Goal: Entertainment & Leisure: Browse casually

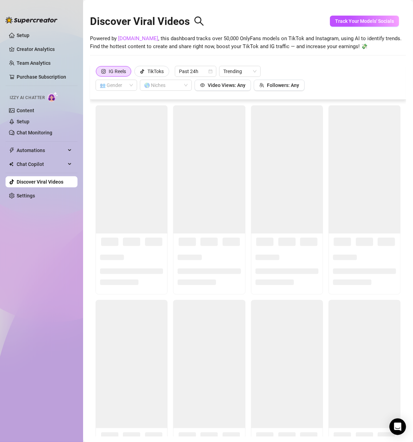
click at [21, 180] on link "Discover Viral Videos" at bounding box center [40, 182] width 47 height 6
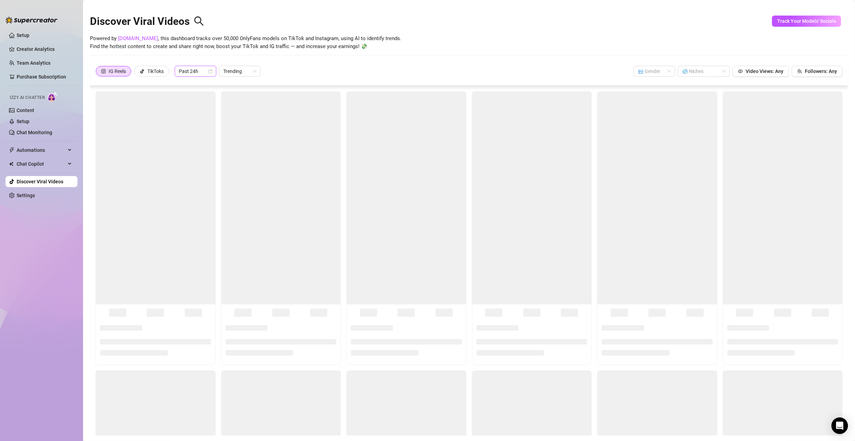
click at [206, 73] on span "Past 24h" at bounding box center [195, 71] width 33 height 10
click at [201, 96] on div "Past Week" at bounding box center [196, 96] width 30 height 8
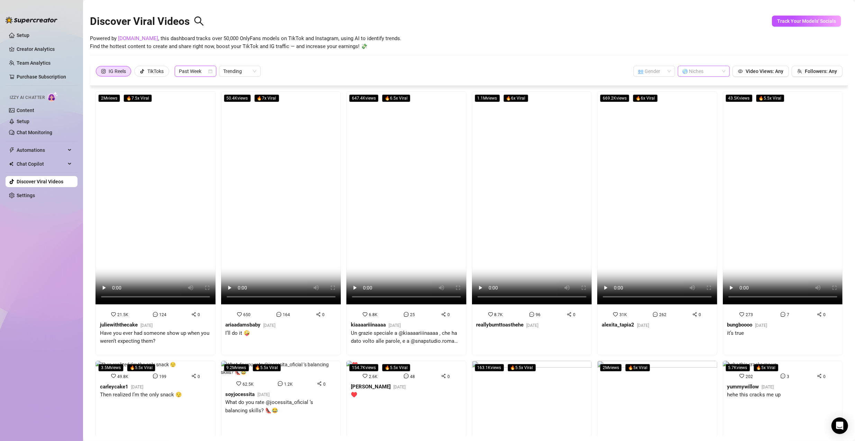
click at [413, 73] on div "🌎 Niches" at bounding box center [704, 71] width 52 height 11
click at [413, 102] on div "Big Ass" at bounding box center [699, 100] width 41 height 8
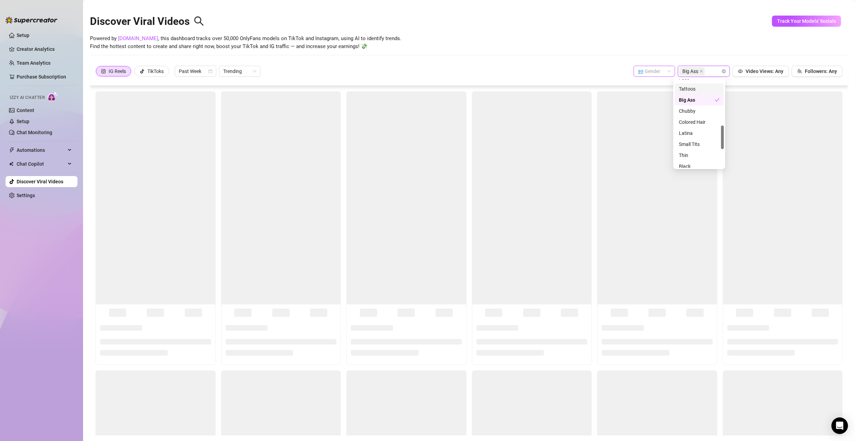
click at [413, 72] on div "👥 Gender" at bounding box center [655, 71] width 42 height 11
click at [413, 84] on div "👩 [DEMOGRAPHIC_DATA]" at bounding box center [650, 85] width 30 height 8
click at [413, 48] on div "Powered by [DOMAIN_NAME] , this dashboard tracks over 50,000 OnlyFans models on…" at bounding box center [469, 43] width 758 height 16
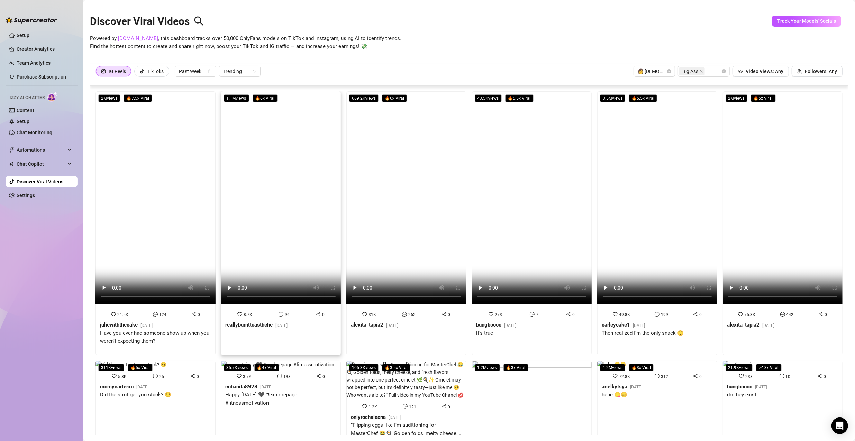
click at [250, 175] on video at bounding box center [281, 197] width 120 height 213
click at [189, 176] on video at bounding box center [156, 197] width 120 height 213
click at [364, 174] on video at bounding box center [406, 197] width 120 height 213
click at [413, 146] on video at bounding box center [406, 197] width 120 height 213
click at [413, 164] on video at bounding box center [532, 197] width 120 height 213
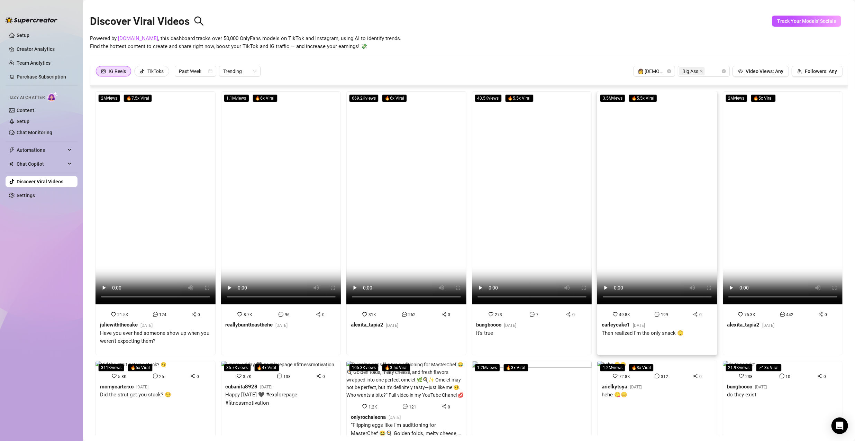
click at [413, 119] on video at bounding box center [657, 197] width 120 height 213
click at [279, 187] on video at bounding box center [281, 197] width 120 height 213
click at [362, 130] on video at bounding box center [406, 197] width 120 height 213
click at [413, 140] on video at bounding box center [532, 197] width 120 height 213
click at [413, 159] on video at bounding box center [657, 197] width 120 height 213
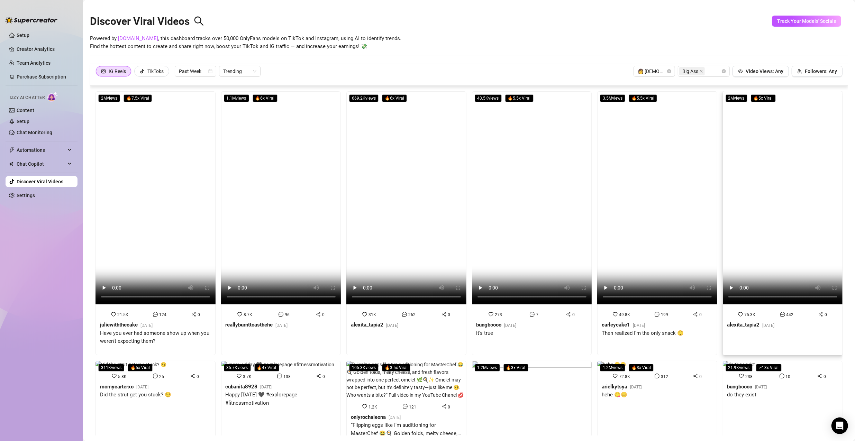
click at [413, 177] on video at bounding box center [783, 197] width 120 height 213
click at [413, 164] on video at bounding box center [657, 197] width 120 height 213
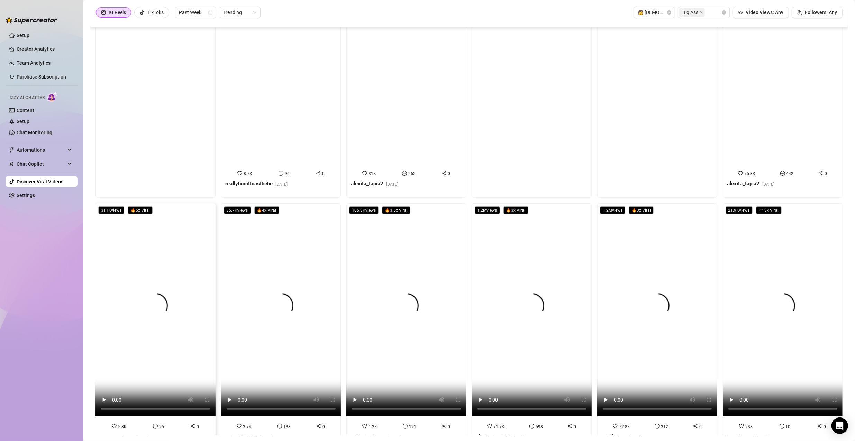
scroll to position [138, 0]
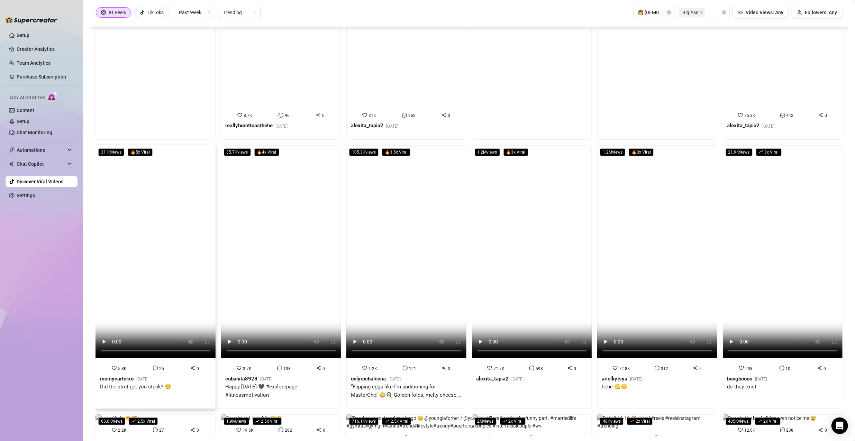
click at [163, 311] on video at bounding box center [156, 251] width 120 height 213
click at [270, 271] on video at bounding box center [281, 251] width 120 height 213
click at [399, 195] on video at bounding box center [406, 251] width 120 height 213
click at [278, 230] on video at bounding box center [281, 251] width 120 height 213
click at [413, 205] on video at bounding box center [532, 251] width 120 height 213
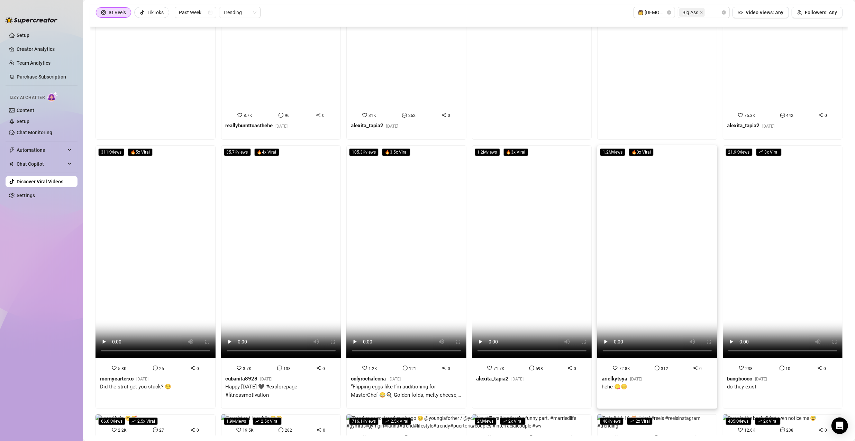
click at [413, 184] on video at bounding box center [657, 251] width 120 height 213
click at [346, 179] on video at bounding box center [406, 251] width 120 height 213
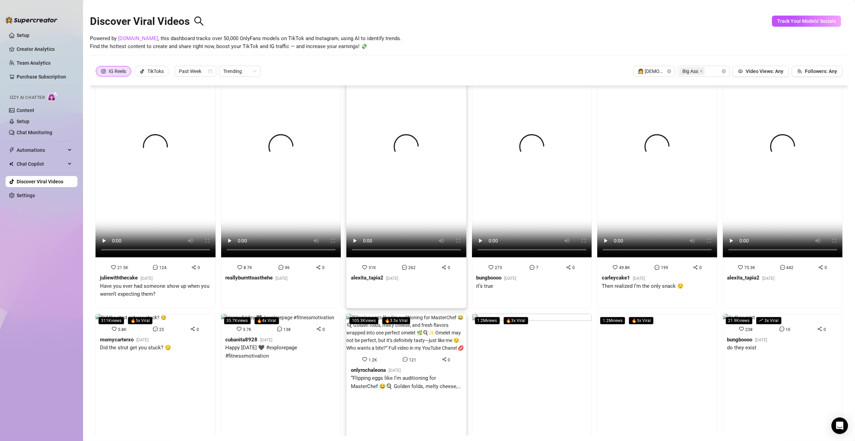
scroll to position [0, 0]
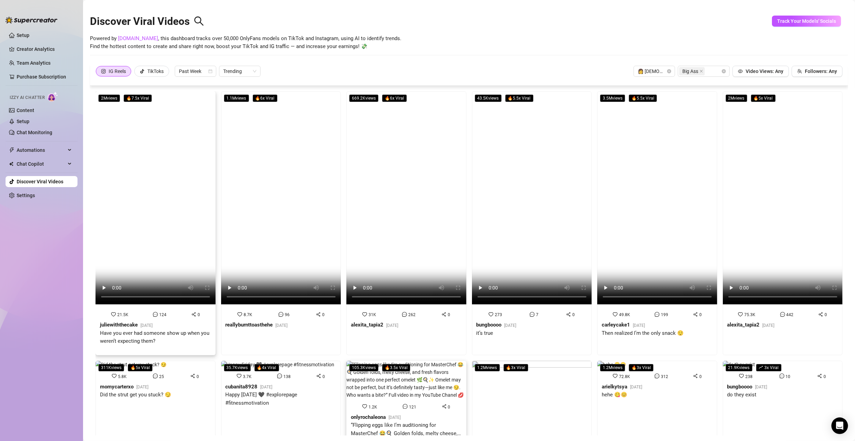
click at [177, 166] on video at bounding box center [156, 197] width 120 height 213
click at [260, 160] on video at bounding box center [281, 197] width 120 height 213
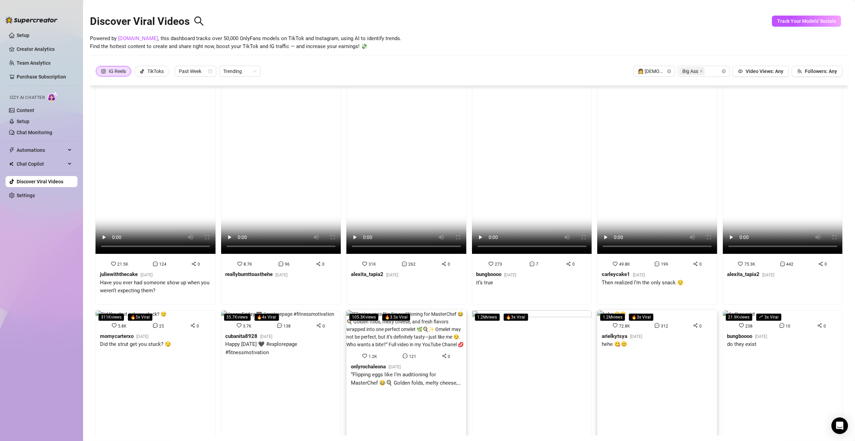
scroll to position [69, 0]
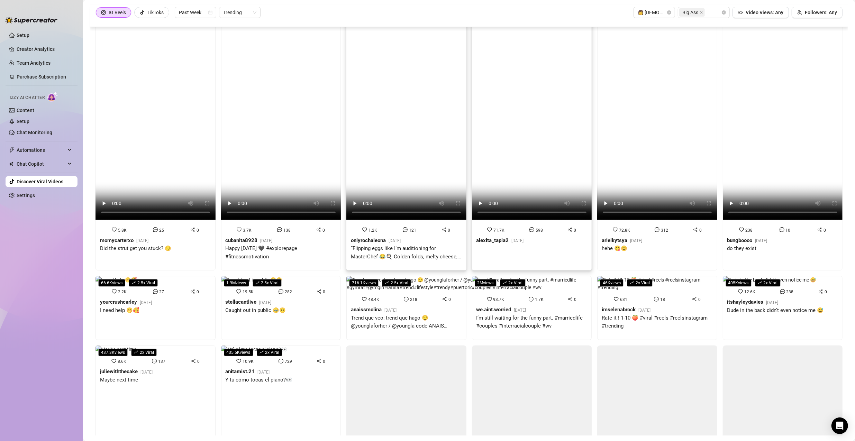
click at [413, 166] on video at bounding box center [532, 113] width 120 height 213
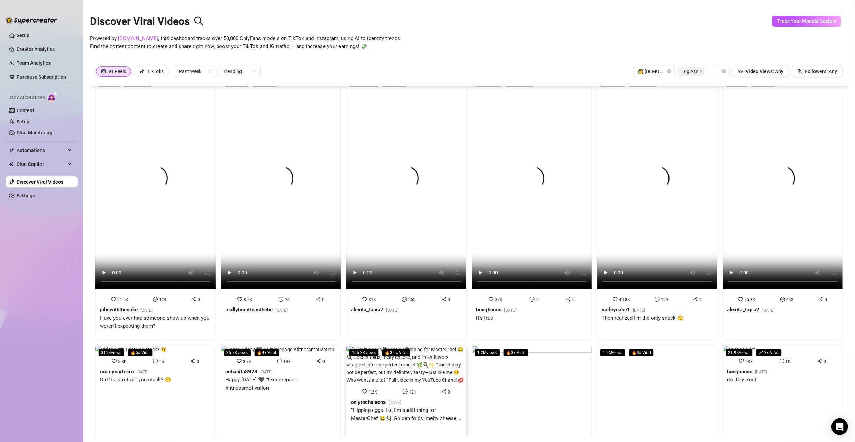
scroll to position [0, 0]
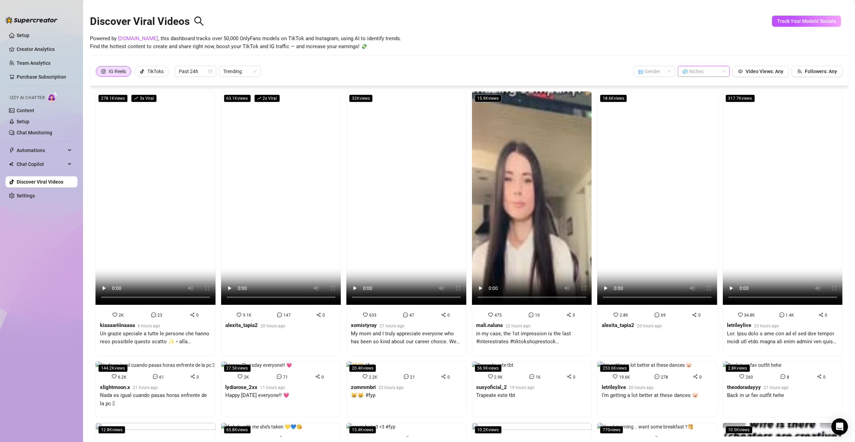
click at [710, 69] on div at bounding box center [700, 71] width 42 height 10
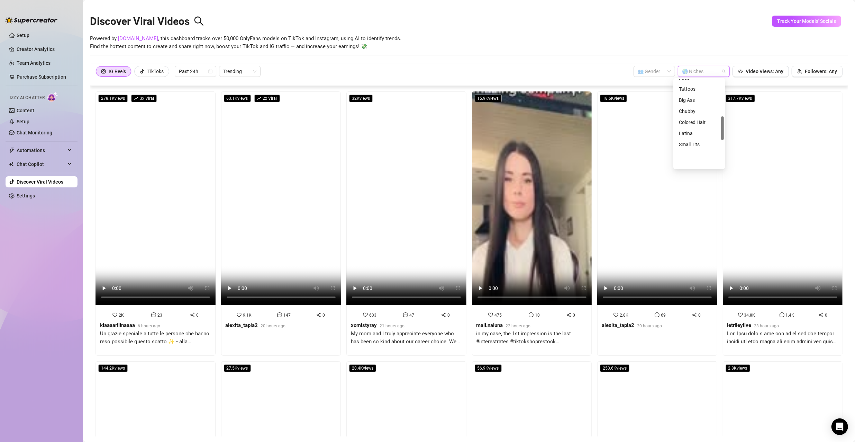
scroll to position [138, 0]
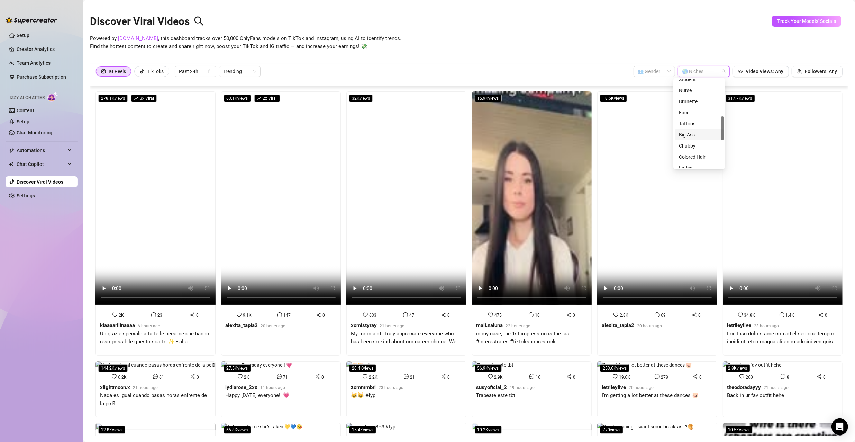
click at [695, 133] on div "Big Ass" at bounding box center [699, 135] width 41 height 8
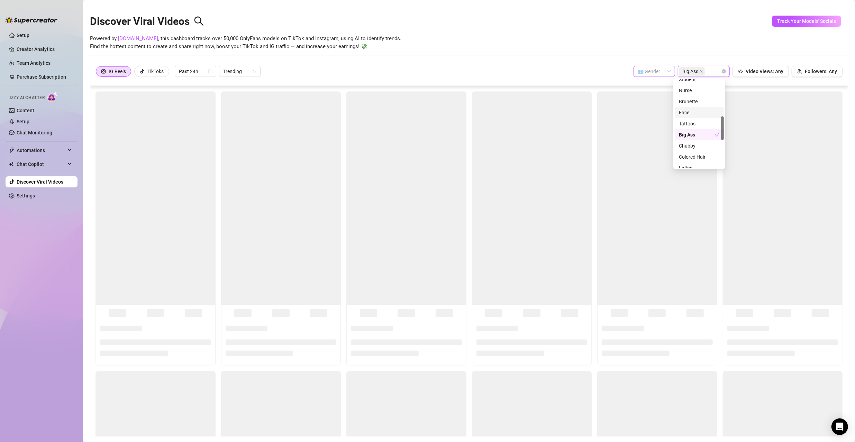
click at [659, 72] on input "search" at bounding box center [651, 71] width 27 height 10
click at [653, 88] on div "👩 [DEMOGRAPHIC_DATA]" at bounding box center [650, 85] width 30 height 8
click at [653, 88] on div at bounding box center [469, 261] width 758 height 350
click at [686, 73] on span "Big Ass" at bounding box center [691, 71] width 16 height 8
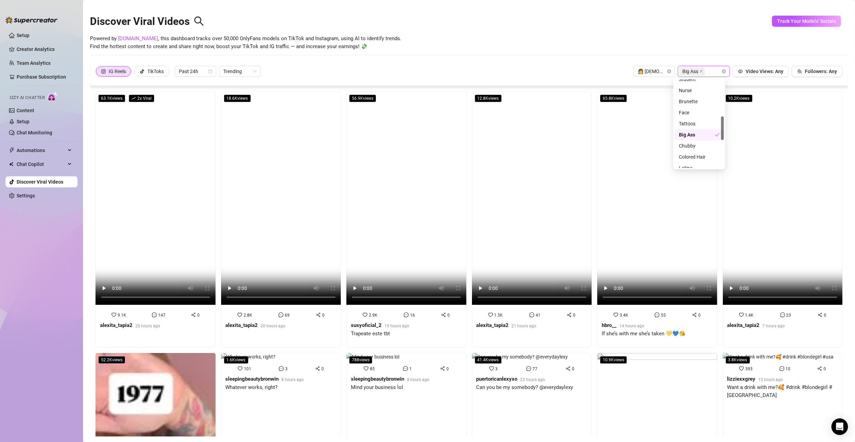
click at [696, 134] on div "Big Ass" at bounding box center [697, 135] width 36 height 8
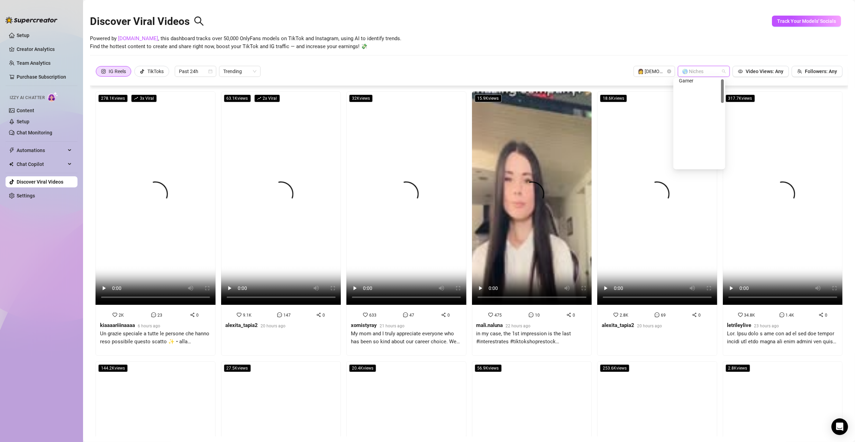
scroll to position [0, 0]
click at [694, 97] on div "Big Tits" at bounding box center [699, 96] width 41 height 8
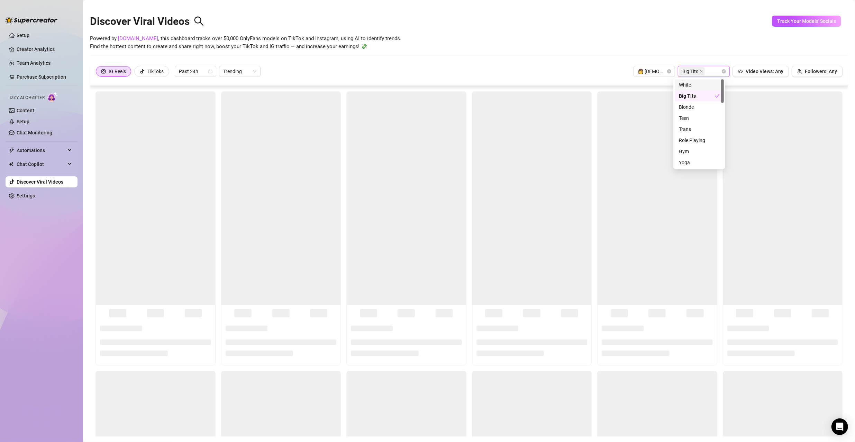
click at [598, 49] on div "Powered by [DOMAIN_NAME] , this dashboard tracks over 50,000 OnlyFans models on…" at bounding box center [469, 43] width 758 height 16
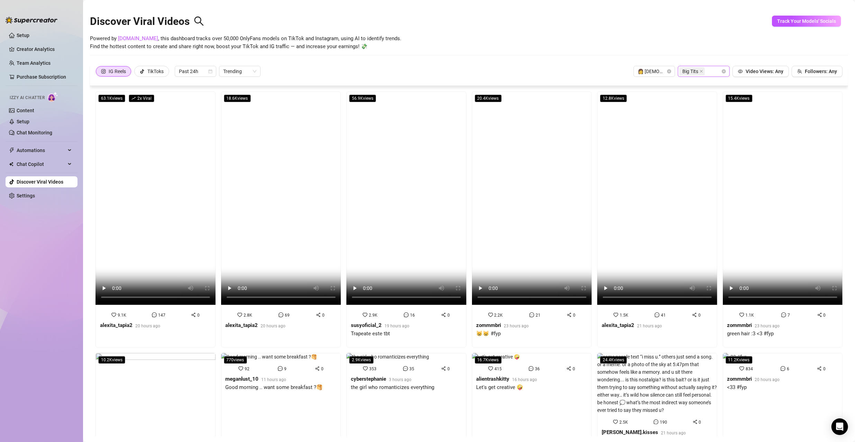
click at [687, 72] on span "Big Tits" at bounding box center [691, 71] width 16 height 8
click at [700, 71] on icon "close" at bounding box center [701, 71] width 3 height 3
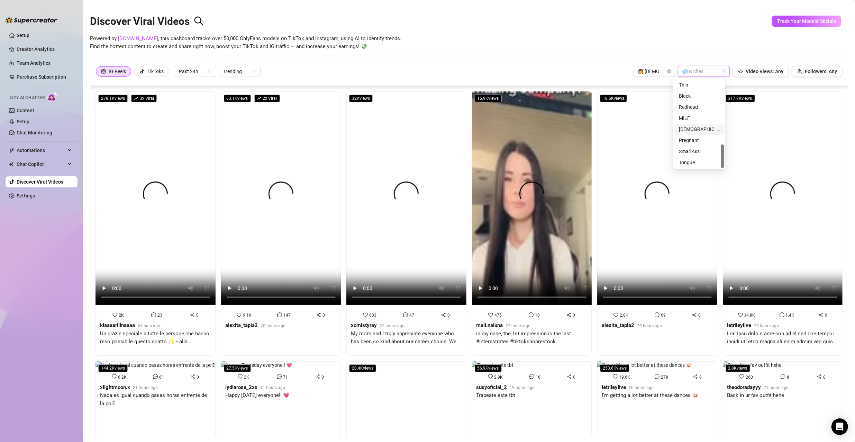
scroll to position [209, 0]
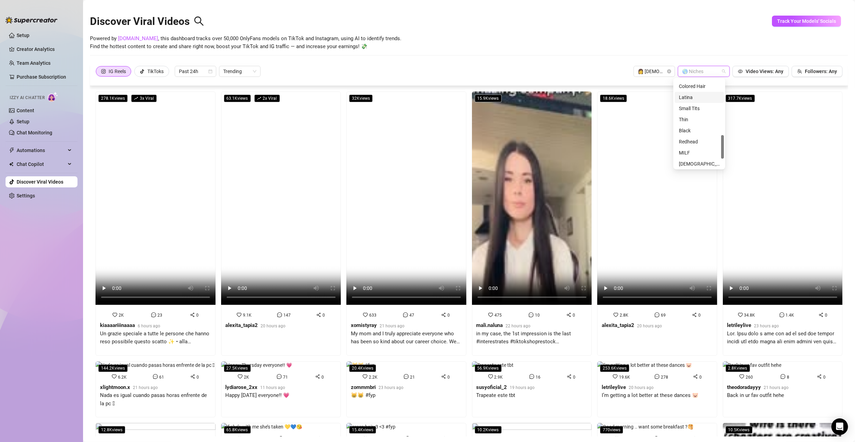
click at [692, 99] on div "Latina" at bounding box center [699, 97] width 41 height 8
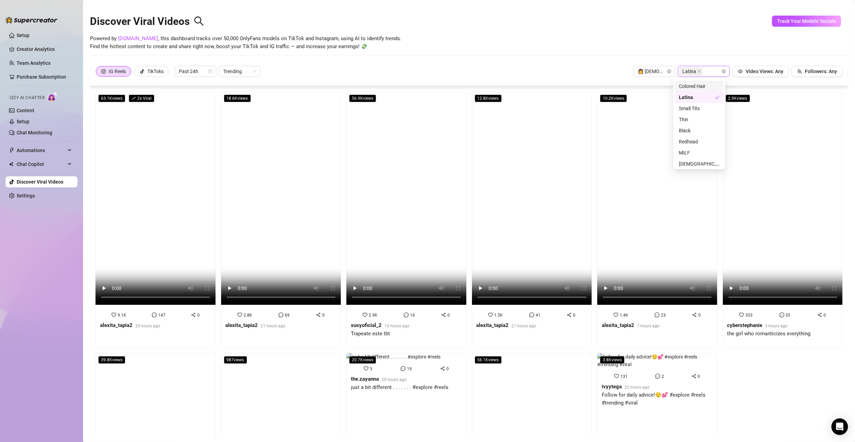
click at [482, 69] on div "IG Reels TikToks Past 24h Trending 👩 [DEMOGRAPHIC_DATA] Latina Video Views: Any…" at bounding box center [469, 71] width 747 height 11
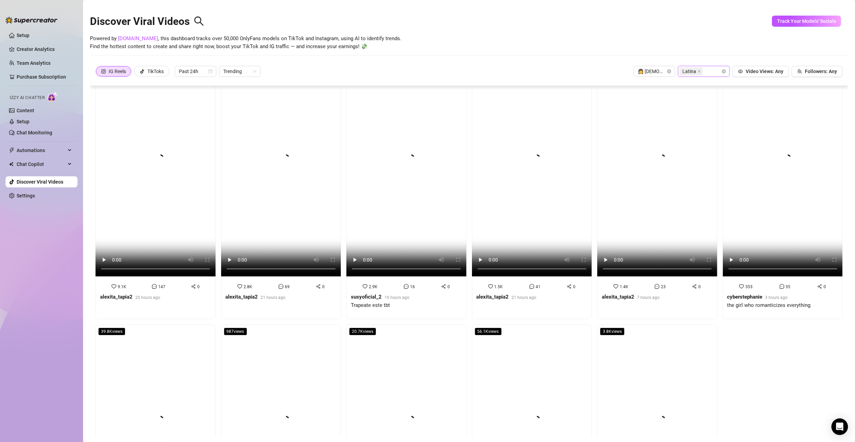
scroll to position [0, 0]
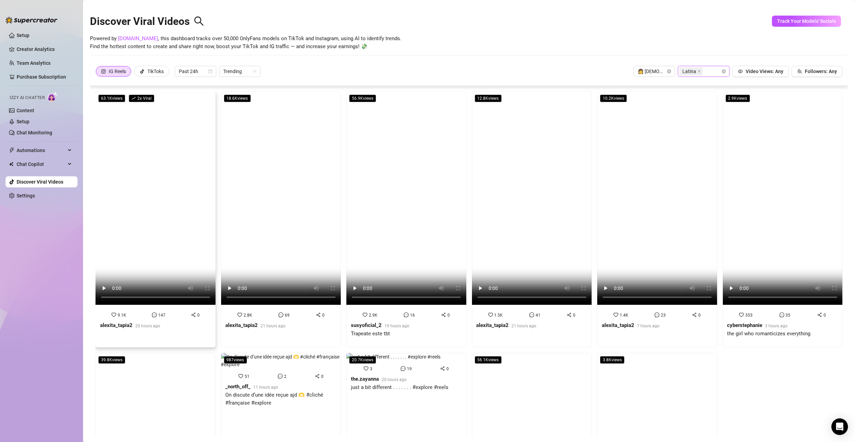
click at [175, 186] on video at bounding box center [156, 197] width 120 height 213
click at [270, 231] on video at bounding box center [281, 197] width 120 height 213
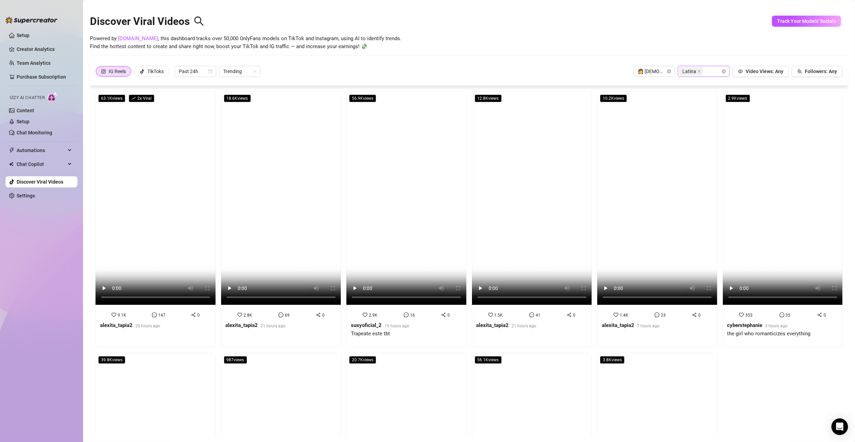
click at [495, 37] on div "Powered by [DOMAIN_NAME] , this dashboard tracks over 50,000 OnlyFans models on…" at bounding box center [469, 43] width 758 height 16
click at [145, 138] on video at bounding box center [156, 197] width 120 height 213
click at [698, 71] on icon "close" at bounding box center [699, 71] width 3 height 3
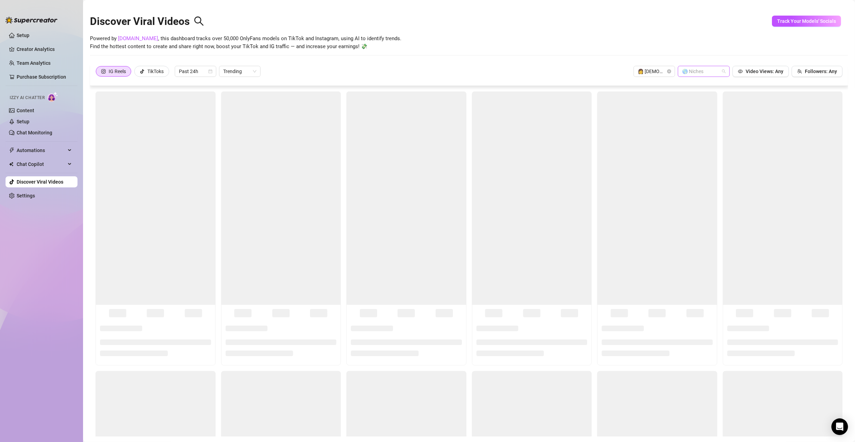
click at [716, 69] on div at bounding box center [700, 71] width 42 height 10
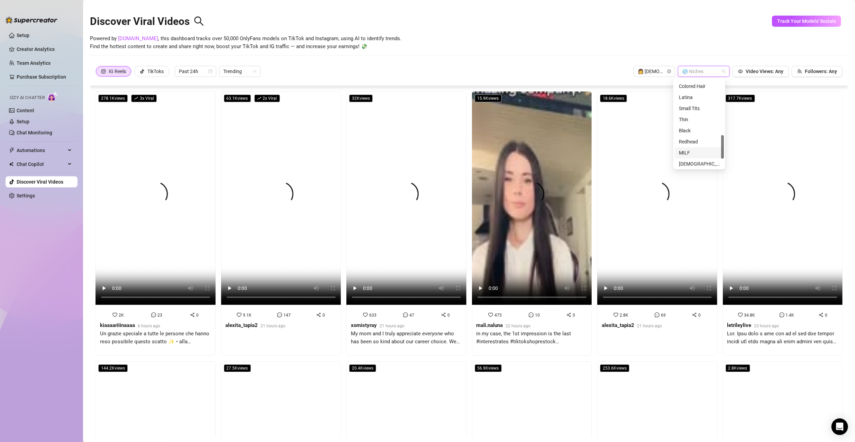
scroll to position [244, 0]
click at [764, 69] on span "Video Views: Any" at bounding box center [765, 72] width 38 height 6
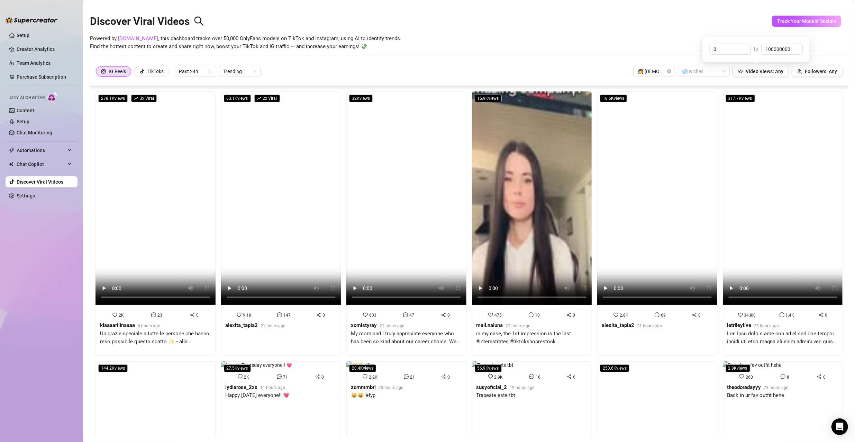
click at [664, 34] on div "Discover Viral Videos" at bounding box center [469, 20] width 758 height 30
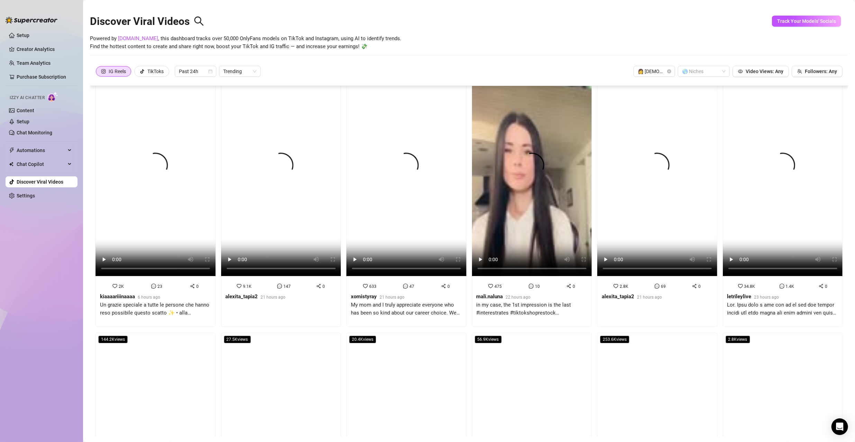
scroll to position [0, 0]
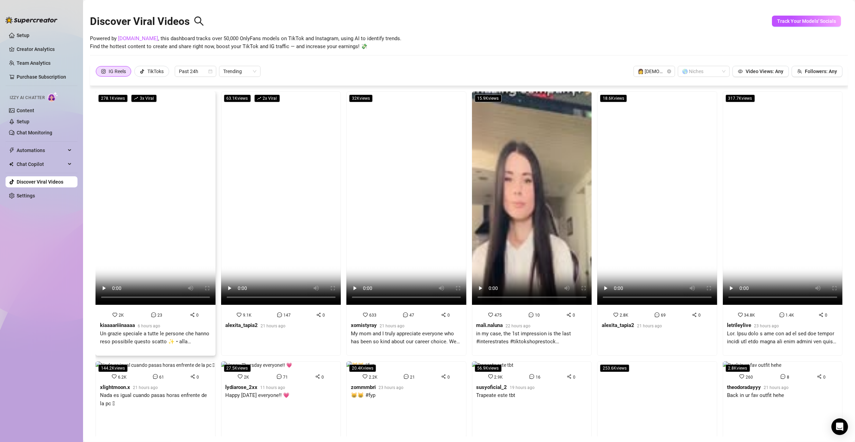
click at [166, 131] on video at bounding box center [156, 197] width 120 height 213
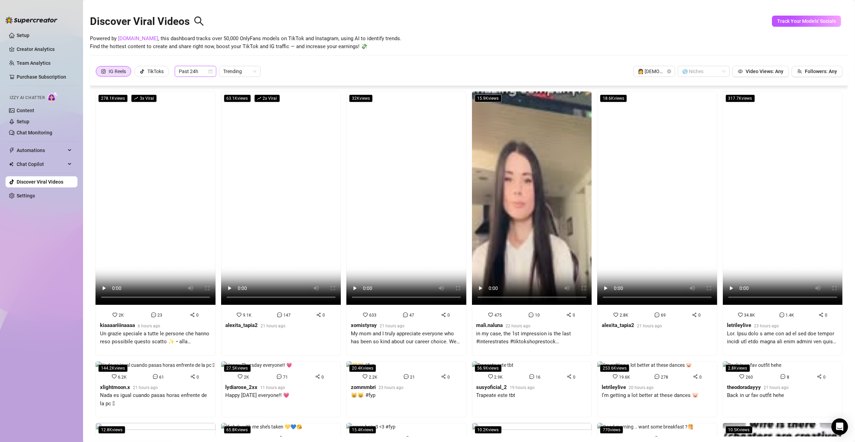
click at [195, 66] on span "Past 24h" at bounding box center [195, 71] width 33 height 10
click at [201, 96] on div "Past Week" at bounding box center [196, 96] width 30 height 8
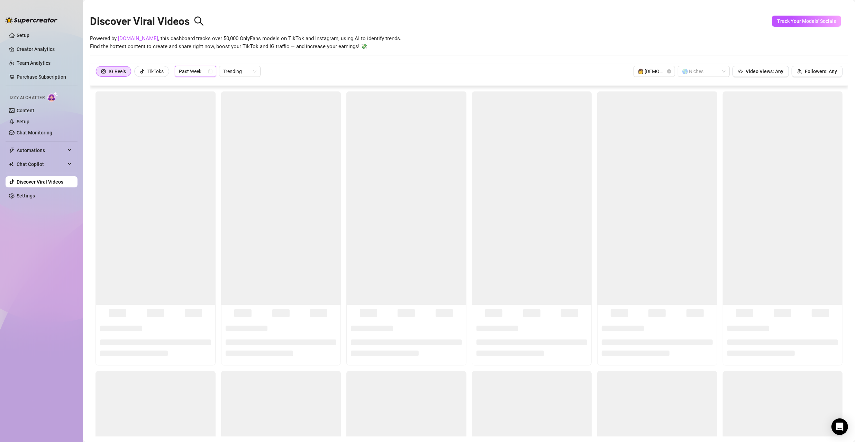
drag, startPoint x: 506, startPoint y: 62, endPoint x: 510, endPoint y: 62, distance: 3.5
click at [509, 62] on div "Discover Viral Videos Powered by [DOMAIN_NAME] , this dashboard tracks over 50,…" at bounding box center [469, 34] width 758 height 59
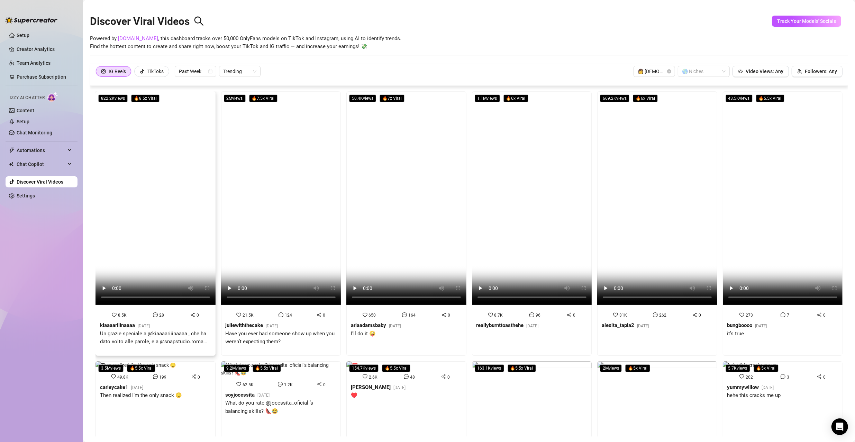
click at [172, 159] on video at bounding box center [156, 197] width 120 height 213
click at [262, 123] on video at bounding box center [281, 197] width 120 height 213
click at [371, 132] on video at bounding box center [406, 197] width 120 height 213
click at [490, 163] on video at bounding box center [532, 197] width 120 height 213
click at [618, 141] on video at bounding box center [657, 197] width 120 height 213
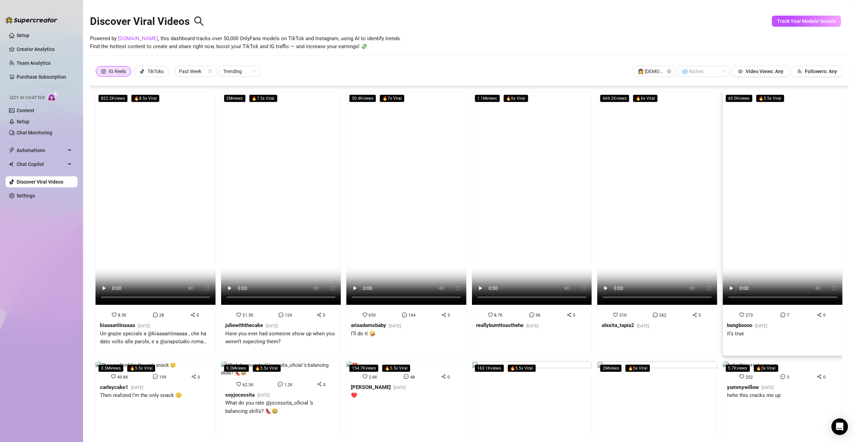
click at [762, 145] on video at bounding box center [783, 197] width 120 height 213
click at [677, 200] on video at bounding box center [657, 197] width 120 height 213
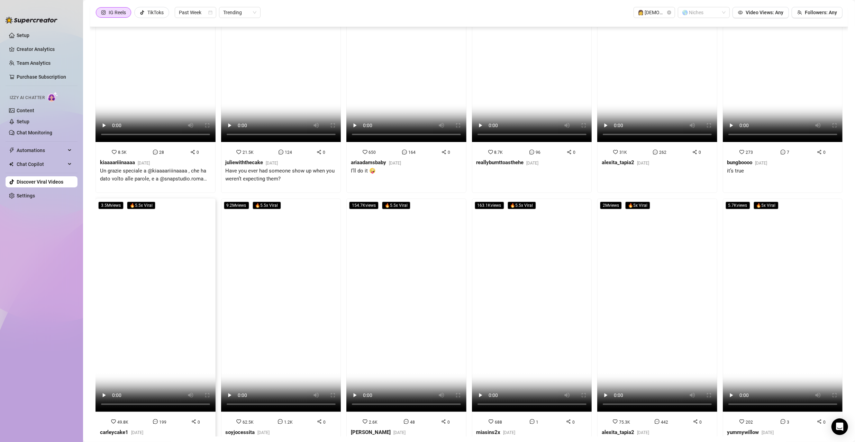
click at [159, 310] on video at bounding box center [156, 304] width 120 height 213
click at [281, 262] on video at bounding box center [281, 304] width 120 height 213
click at [401, 280] on video at bounding box center [406, 304] width 120 height 213
click at [508, 303] on video at bounding box center [532, 304] width 120 height 213
click at [284, 266] on video at bounding box center [281, 304] width 120 height 213
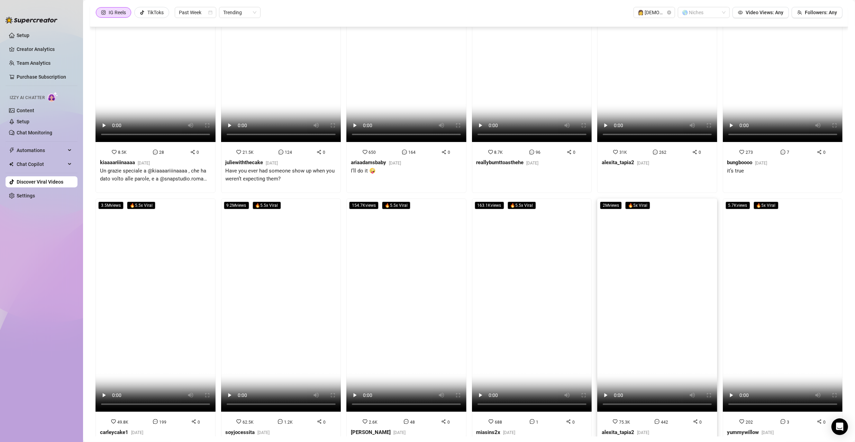
click at [644, 258] on video at bounding box center [657, 304] width 120 height 213
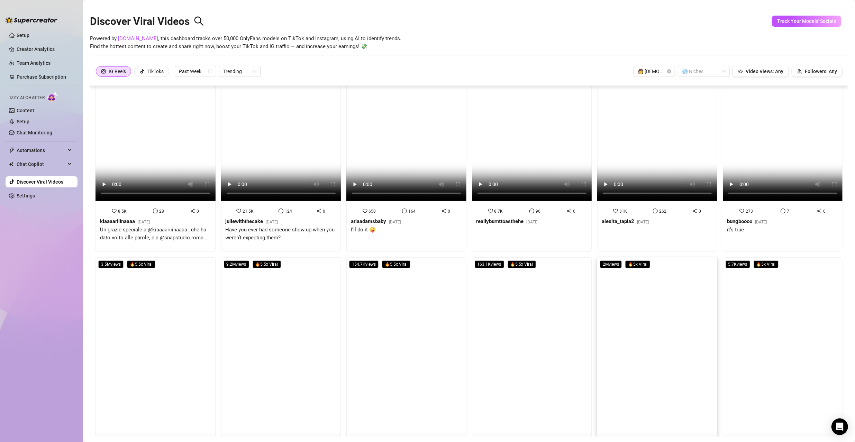
scroll to position [0, 0]
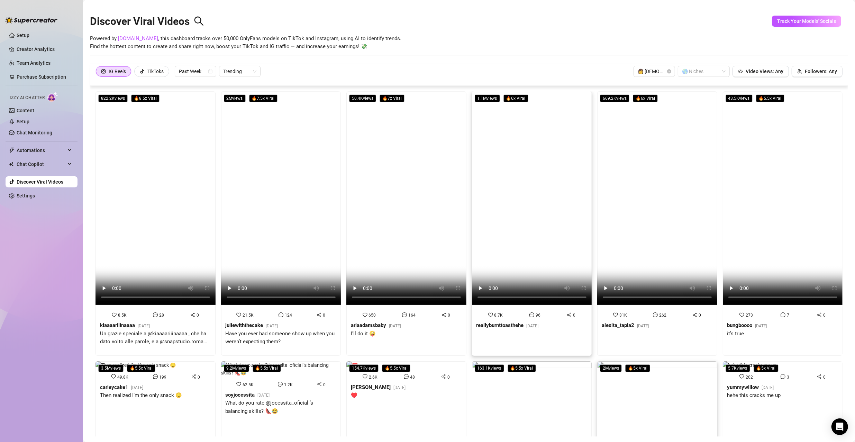
click at [513, 197] on video at bounding box center [532, 197] width 120 height 213
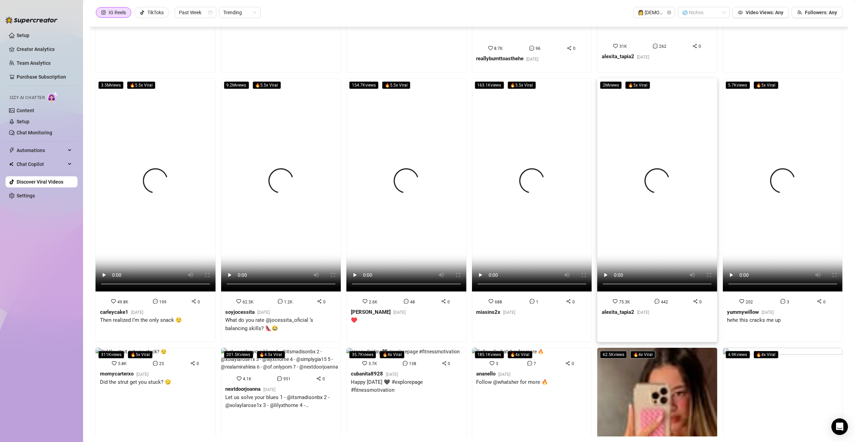
scroll to position [311, 0]
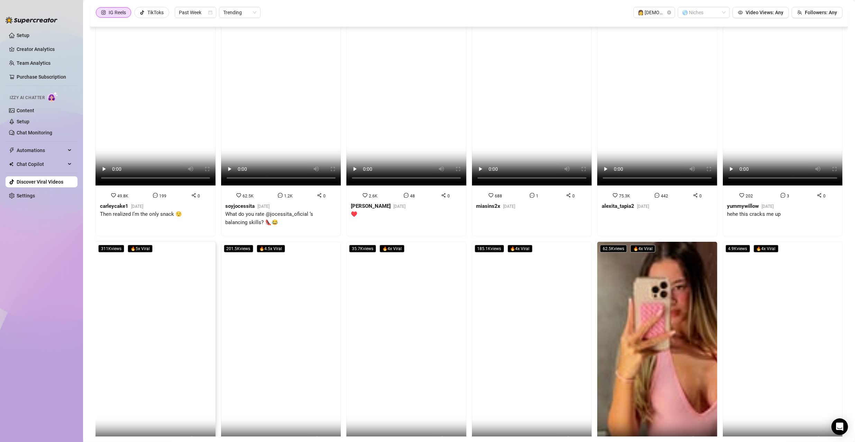
click at [154, 302] on video at bounding box center [156, 348] width 120 height 213
click at [130, 293] on video at bounding box center [156, 348] width 120 height 213
click at [265, 300] on video at bounding box center [281, 348] width 120 height 213
click at [377, 278] on video at bounding box center [406, 348] width 120 height 213
click at [524, 280] on video at bounding box center [532, 348] width 120 height 213
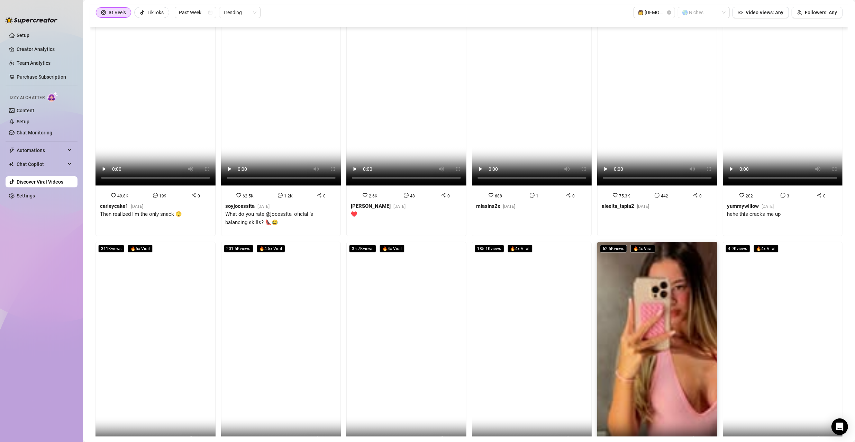
click at [634, 302] on video at bounding box center [657, 348] width 120 height 213
click at [641, 278] on video at bounding box center [657, 348] width 120 height 213
click at [778, 287] on video at bounding box center [783, 348] width 120 height 213
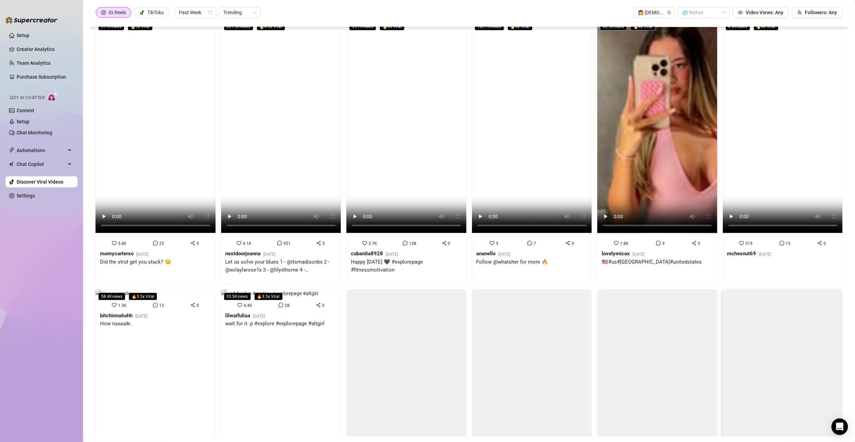
scroll to position [604, 0]
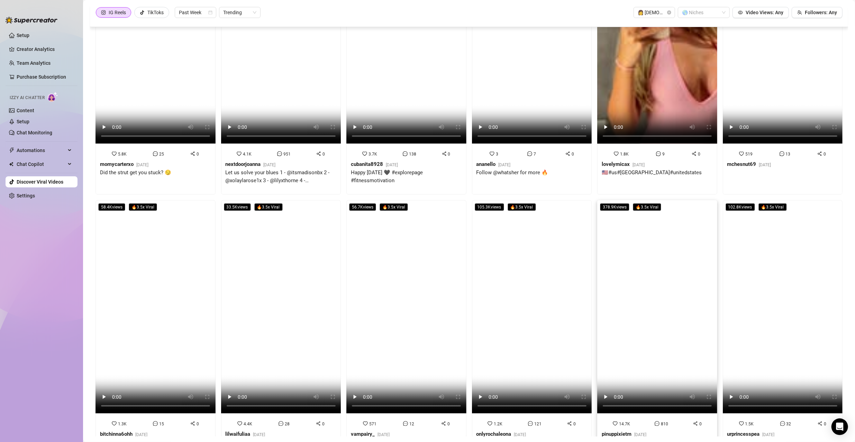
click at [628, 289] on video at bounding box center [657, 306] width 120 height 213
click at [273, 265] on video at bounding box center [281, 306] width 120 height 213
click at [382, 229] on video at bounding box center [406, 306] width 120 height 213
click at [152, 277] on video at bounding box center [156, 306] width 120 height 213
click at [535, 289] on video at bounding box center [532, 306] width 120 height 213
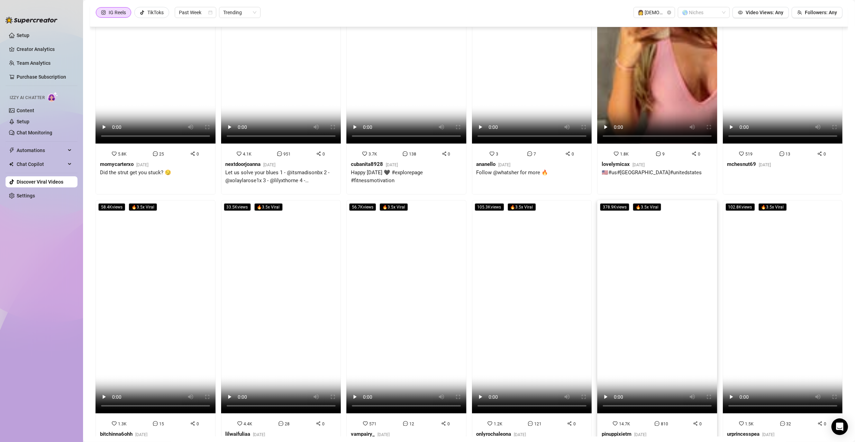
click at [662, 251] on video at bounding box center [657, 306] width 120 height 213
click at [776, 323] on video at bounding box center [783, 306] width 120 height 213
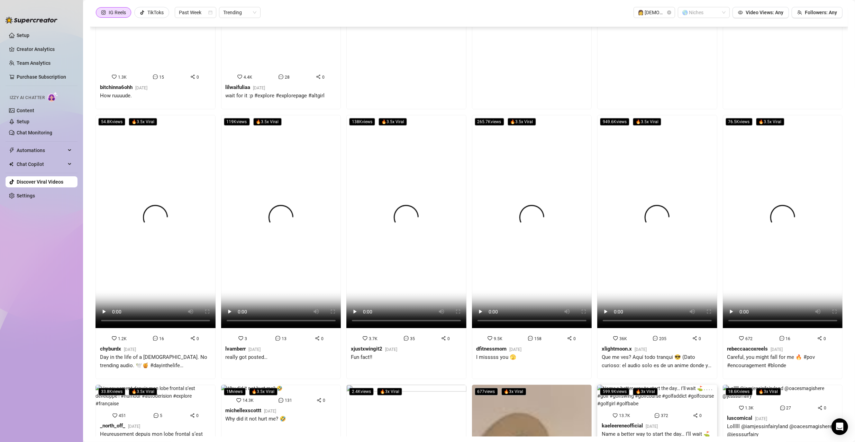
scroll to position [932, 0]
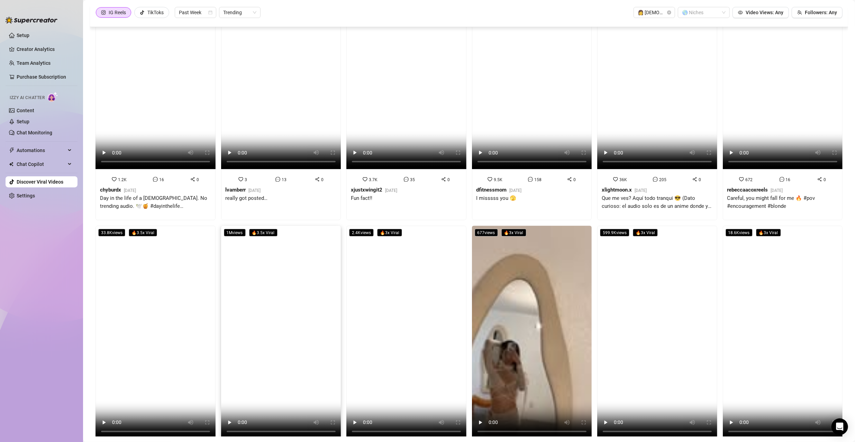
click at [261, 284] on video at bounding box center [281, 332] width 120 height 213
click at [644, 290] on video at bounding box center [657, 332] width 120 height 213
click at [778, 258] on video at bounding box center [783, 332] width 120 height 213
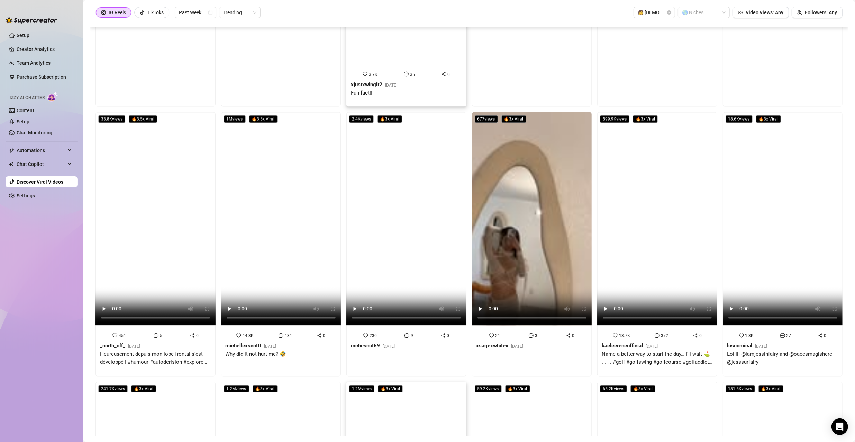
scroll to position [950, 0]
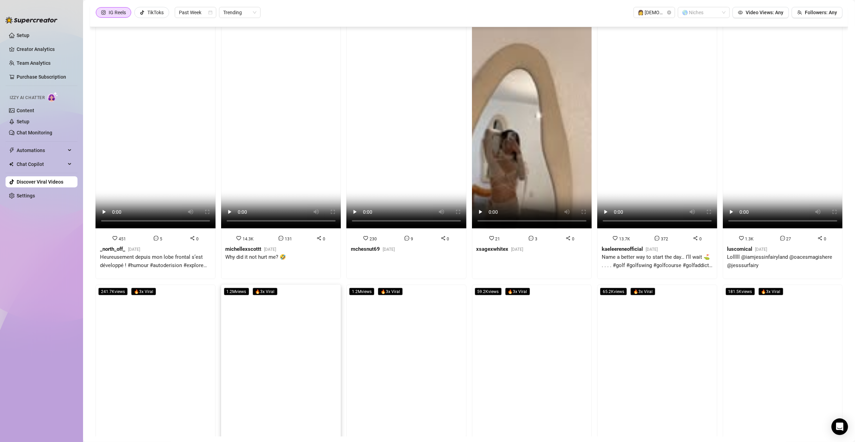
click at [290, 334] on video at bounding box center [281, 391] width 120 height 213
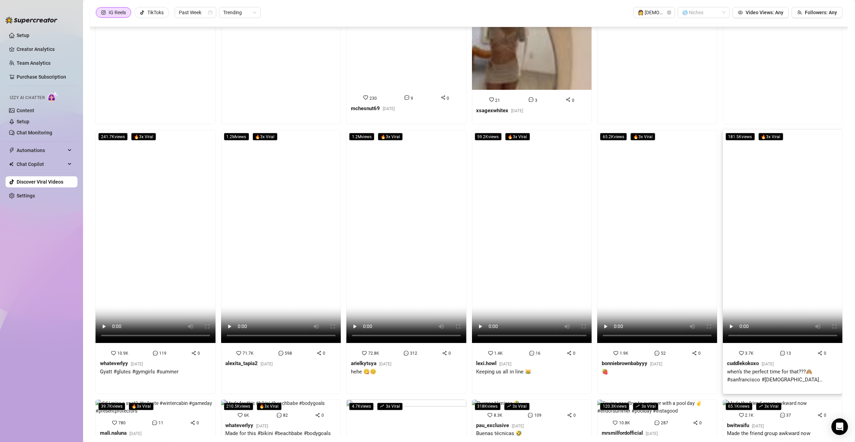
click at [758, 224] on video at bounding box center [783, 236] width 120 height 213
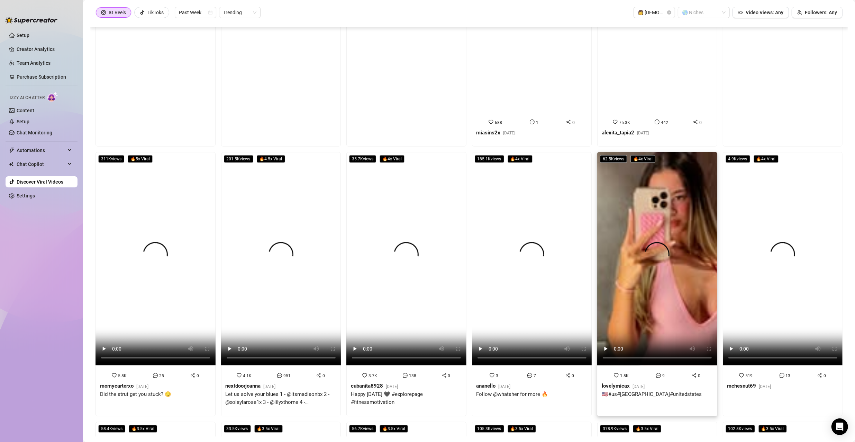
scroll to position [359, 0]
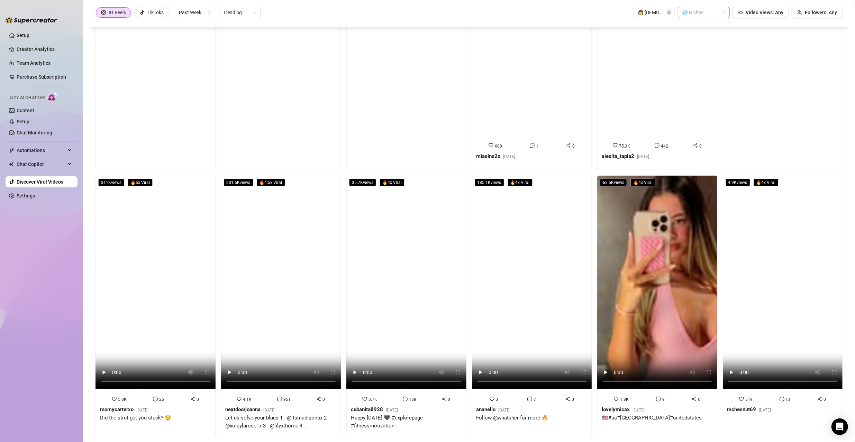
click at [715, 11] on div at bounding box center [700, 13] width 42 height 10
click at [688, 77] on div "Big Ass" at bounding box center [699, 75] width 41 height 8
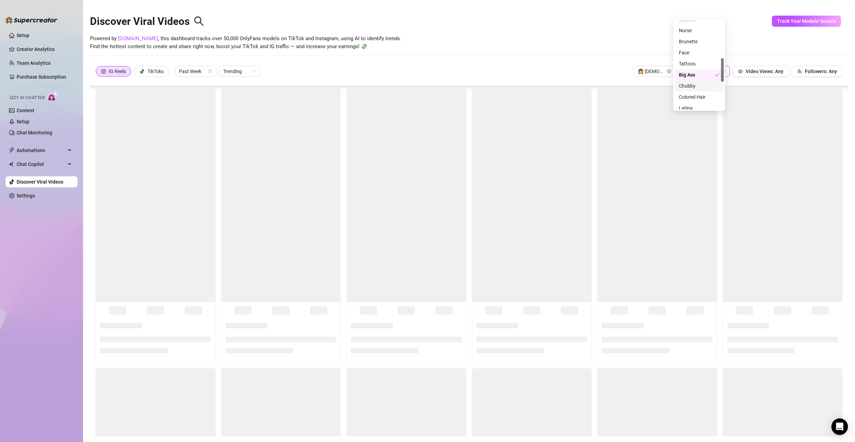
scroll to position [0, 0]
click at [552, 43] on div "Powered by [DOMAIN_NAME] , this dashboard tracks over 50,000 OnlyFans models on…" at bounding box center [469, 43] width 758 height 16
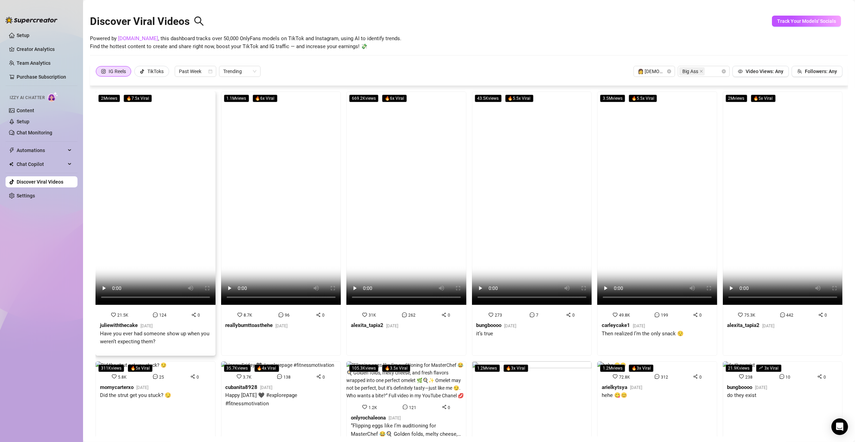
click at [182, 129] on video at bounding box center [156, 197] width 120 height 213
